Goal: Information Seeking & Learning: Check status

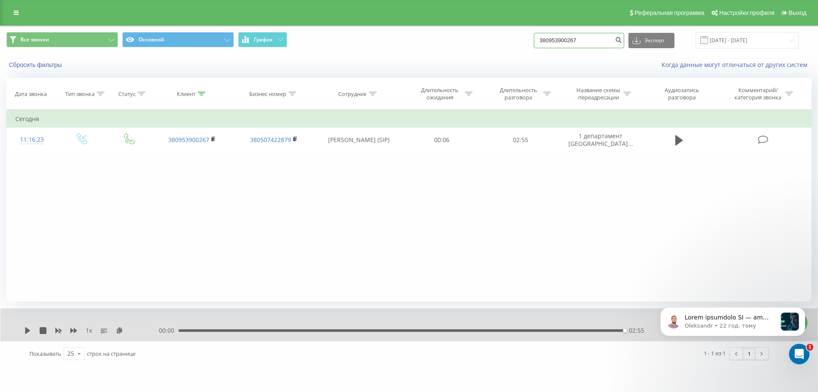
drag, startPoint x: 594, startPoint y: 38, endPoint x: 375, endPoint y: 37, distance: 219.4
click at [375, 37] on div "Все звонки Основной График 380953900267 Экспорт .csv .xls .xlsx 21.05.2025 - 21…" at bounding box center [408, 40] width 805 height 17
paste input "042874"
type input "380953042874"
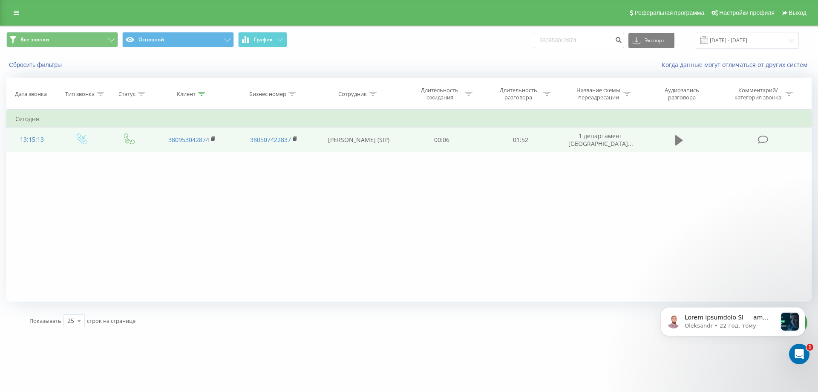
click at [680, 138] on icon at bounding box center [679, 140] width 8 height 10
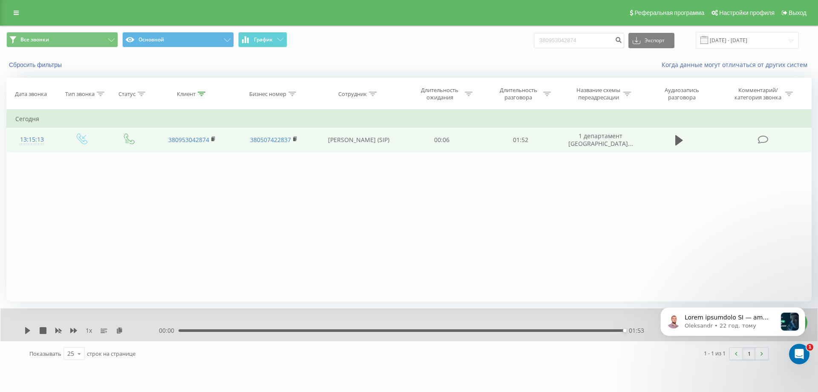
drag, startPoint x: 602, startPoint y: 33, endPoint x: 565, endPoint y: 36, distance: 36.8
click at [565, 35] on div "Все звонки Основной График 380953042874 Экспорт .csv .xls .xlsx 21.05.2025 - 21…" at bounding box center [408, 40] width 817 height 29
drag, startPoint x: 597, startPoint y: 41, endPoint x: 251, endPoint y: 31, distance: 345.7
click at [251, 31] on div "Все звонки Основной График 380953042874 Экспорт .csv .xls .xlsx 21.05.2025 - 21…" at bounding box center [408, 40] width 817 height 29
paste input "38096772204"
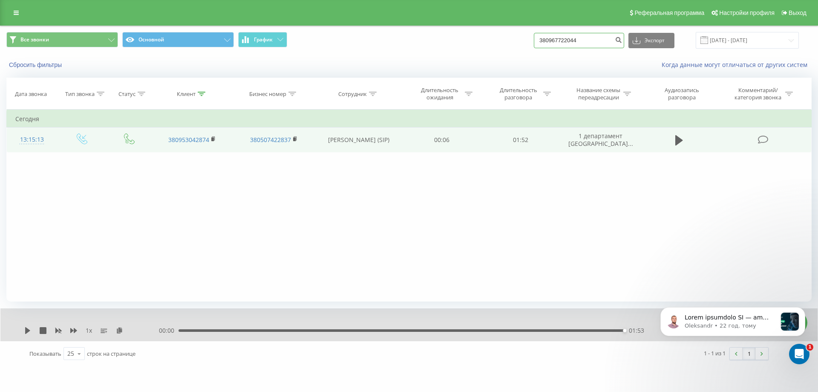
type input "380967722044"
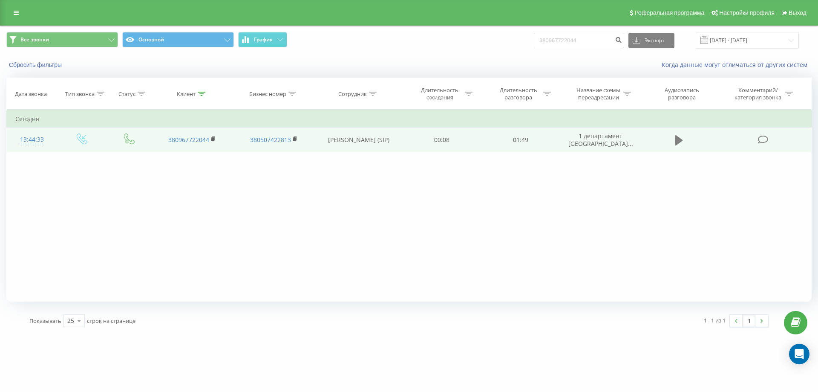
click at [681, 140] on icon at bounding box center [679, 140] width 8 height 10
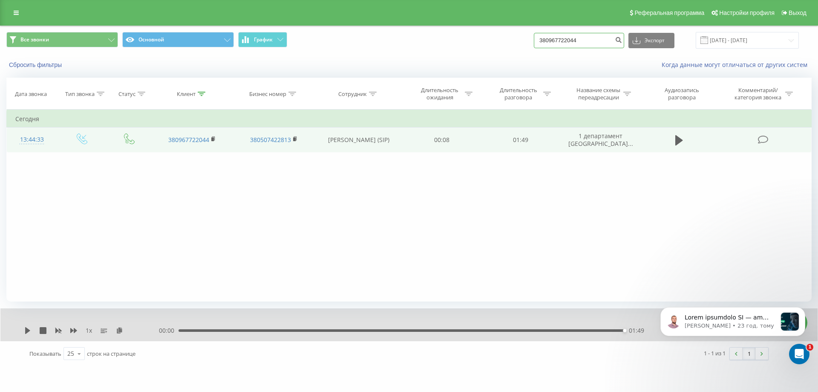
drag, startPoint x: 604, startPoint y: 35, endPoint x: 445, endPoint y: 46, distance: 159.7
click at [445, 46] on div "Все звонки Основной График 380967722044 Экспорт .csv .xls .xlsx [DATE] - [DATE]" at bounding box center [408, 40] width 805 height 17
paste input "672172788"
type input "380672172788"
click at [682, 140] on icon at bounding box center [679, 140] width 8 height 10
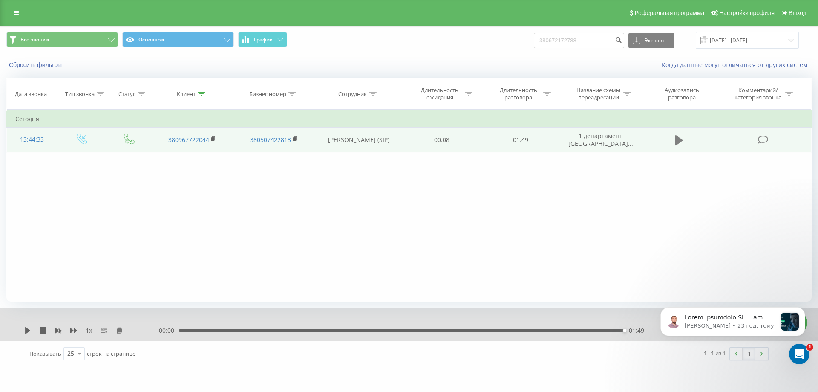
click at [685, 144] on button at bounding box center [679, 140] width 13 height 13
click at [671, 149] on td at bounding box center [679, 139] width 75 height 25
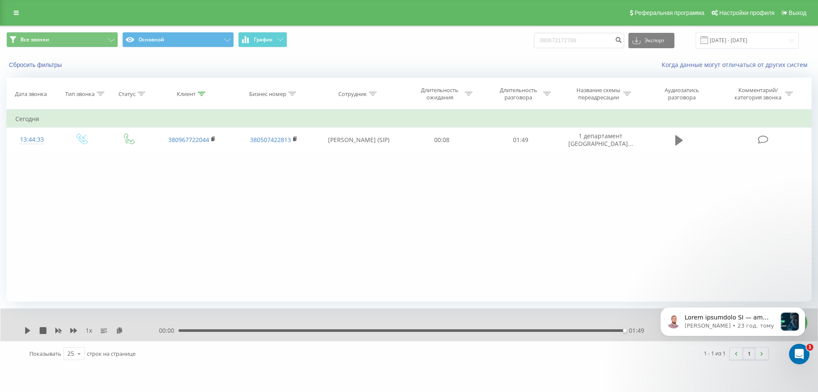
click at [681, 139] on icon at bounding box center [679, 140] width 8 height 10
click at [368, 202] on div "Фильтровать по условию Равно Введите значение Отмена OK Фильтровать по условию …" at bounding box center [408, 206] width 805 height 192
click at [25, 337] on div "1 x 00:00 01:49 01:49" at bounding box center [408, 324] width 817 height 33
click at [26, 333] on icon at bounding box center [27, 330] width 7 height 7
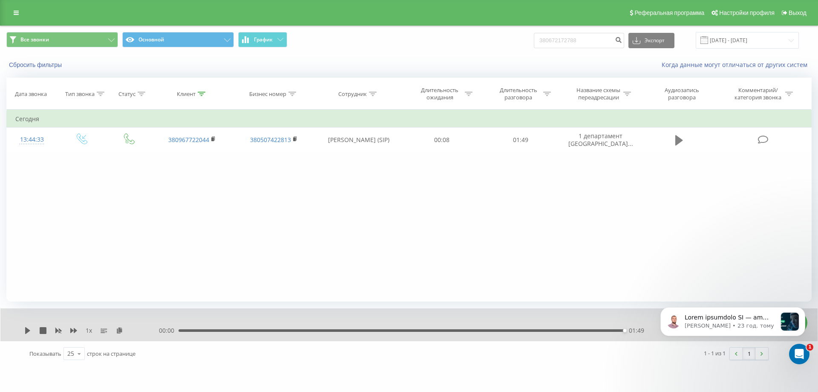
click at [679, 137] on icon at bounding box center [679, 140] width 8 height 12
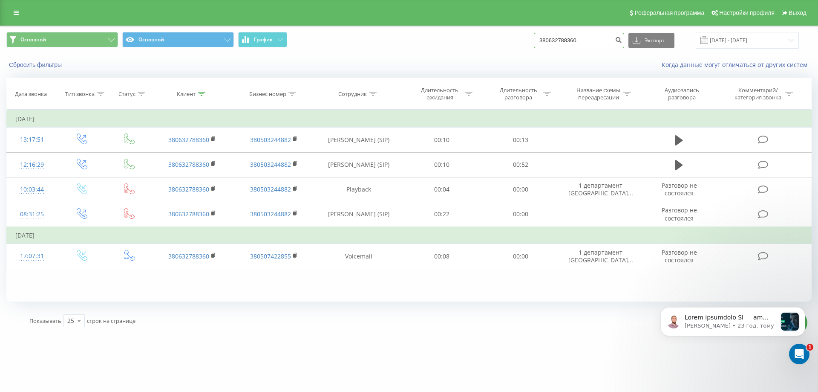
drag, startPoint x: 592, startPoint y: 34, endPoint x: 263, endPoint y: 49, distance: 329.7
click at [246, 50] on div "Основной Основной График 380632788360 Экспорт .csv .xls .xlsx 01.01.2016 - 19.0…" at bounding box center [408, 40] width 817 height 29
paste input "985374126"
type input "380985374126"
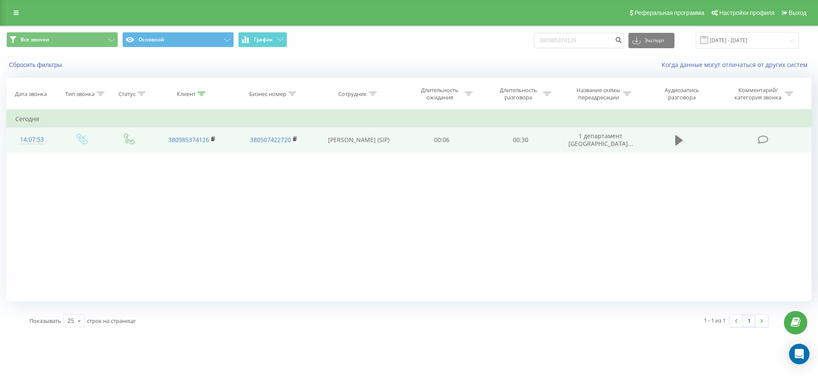
click at [679, 142] on icon at bounding box center [679, 140] width 8 height 10
